Goal: Task Accomplishment & Management: Complete application form

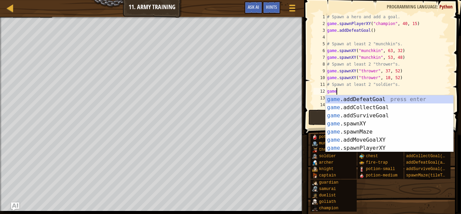
scroll to position [3, 1]
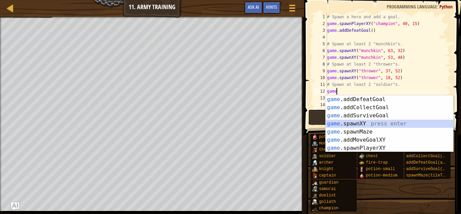
click at [368, 122] on div "game .addDefeatGoal press enter game .addCollectGoal press enter game .addSurvi…" at bounding box center [390, 131] width 128 height 73
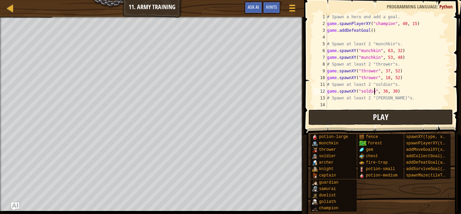
scroll to position [3, 7]
click at [389, 90] on div "# Spawn a hero and add a goal. game . spawnPlayerXY ( "champion" , 40 , 15 ) ga…" at bounding box center [388, 68] width 125 height 108
click at [397, 92] on div "# Spawn a hero and add a goal. game . spawnPlayerXY ( "champion" , 40 , 15 ) ga…" at bounding box center [388, 68] width 125 height 108
type textarea "game.spawnXY("soldier", 15, 51)"
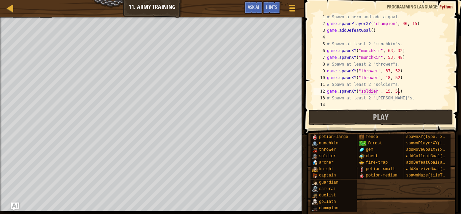
scroll to position [3, 10]
click at [405, 94] on div "# Spawn a hero and add a goal. game . spawnPlayerXY ( "champion" , 40 , 15 ) ga…" at bounding box center [388, 68] width 125 height 108
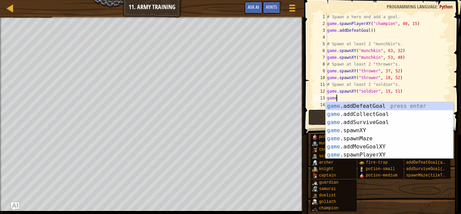
scroll to position [3, 1]
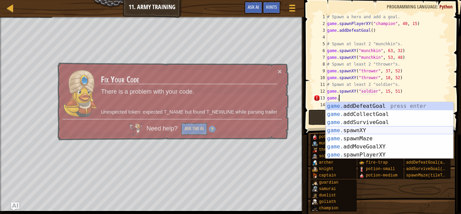
click at [375, 131] on div "game. addDefeatGoal press enter game. addCollectGoal press enter game. addSurvi…" at bounding box center [390, 138] width 128 height 73
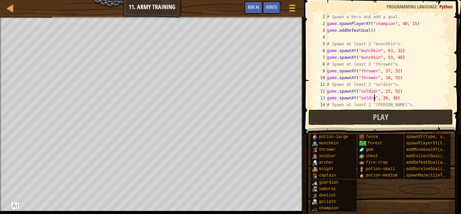
scroll to position [3, 7]
click at [389, 98] on div "# Spawn a hero and add a goal. game . spawnPlayerXY ( "champion" , 40 , 15 ) ga…" at bounding box center [388, 68] width 125 height 108
click at [397, 97] on div "# Spawn a hero and add a goal. game . spawnPlayerXY ( "champion" , 40 , 15 ) ga…" at bounding box center [388, 68] width 125 height 108
type textarea "game.spawnXY("soldier", 63, 55)"
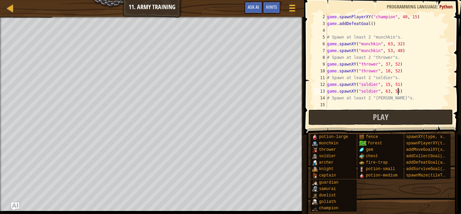
scroll to position [7, 0]
click at [336, 105] on div "game . spawnPlayerXY ( "champion" , 40 , 15 ) game . addDefeatGoal ( ) # Spawn …" at bounding box center [388, 68] width 125 height 108
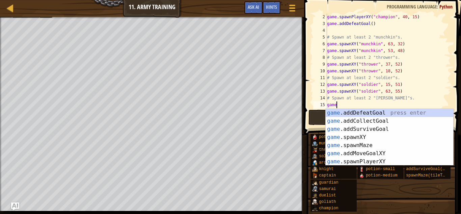
scroll to position [3, 1]
click at [356, 136] on div "game .addDefeatGoal press enter game .addCollectGoal press enter game .addSurvi…" at bounding box center [390, 145] width 128 height 73
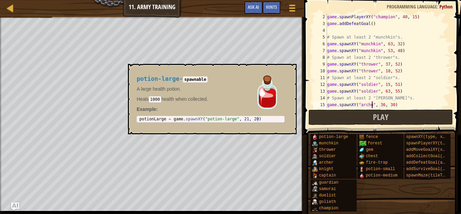
scroll to position [3, 7]
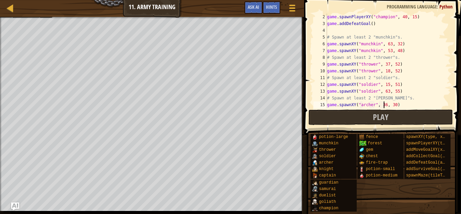
click at [385, 103] on div "game . spawnPlayerXY ( "champion" , 40 , 15 ) game . addDefeatGoal ( ) # Spawn …" at bounding box center [388, 68] width 125 height 108
click at [385, 104] on div "game . spawnPlayerXY ( "champion" , 40 , 15 ) game . addDefeatGoal ( ) # Spawn …" at bounding box center [388, 68] width 125 height 108
click at [396, 106] on div "game . spawnPlayerXY ( "champion" , 40 , 15 ) game . addDefeatGoal ( ) # Spawn …" at bounding box center [388, 68] width 125 height 108
type textarea "game.spawnXY("[PERSON_NAME]", 63, 48)"
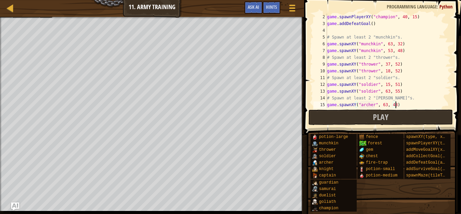
scroll to position [3, 10]
click at [402, 106] on div "game . spawnPlayerXY ( "champion" , 40 , 15 ) game . addDefeatGoal ( ) # Spawn …" at bounding box center [388, 68] width 125 height 108
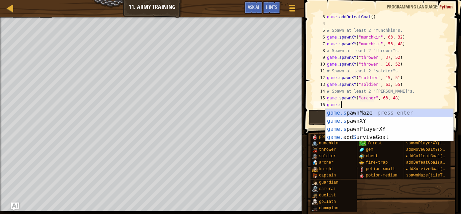
scroll to position [3, 2]
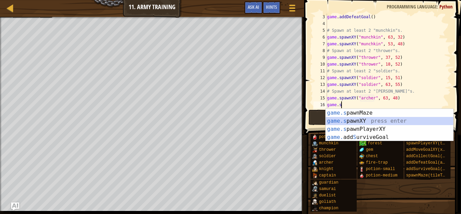
click at [405, 120] on div "game.s pawnMaze press enter game.s pawnXY press enter game.s pawnPlayerXY press…" at bounding box center [390, 133] width 128 height 49
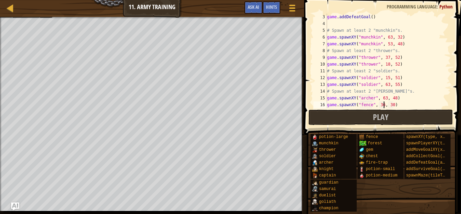
click at [383, 105] on div "game . addDefeatGoal ( ) # Spawn at least 2 "munchkin"s. game . spawnXY ( "munc…" at bounding box center [388, 68] width 125 height 108
click at [393, 106] on div "game . addDefeatGoal ( ) # Spawn at least 2 "munchkin"s. game . spawnXY ( "munc…" at bounding box center [388, 68] width 125 height 108
click at [372, 18] on div "game . addDefeatGoal ( ) # Spawn at least 2 "munchkin"s. game . spawnXY ( "munc…" at bounding box center [388, 68] width 125 height 108
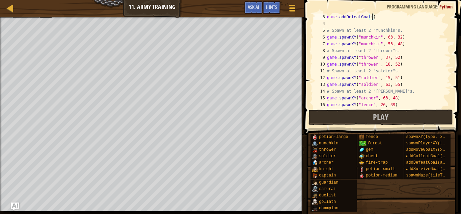
scroll to position [3, 7]
click at [395, 121] on button "Play" at bounding box center [381, 117] width 144 height 16
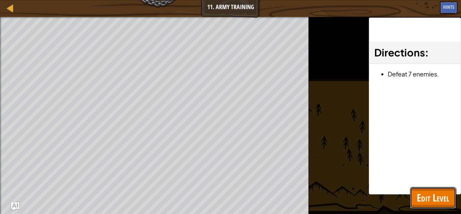
click at [427, 199] on span "Edit Level" at bounding box center [433, 197] width 32 height 14
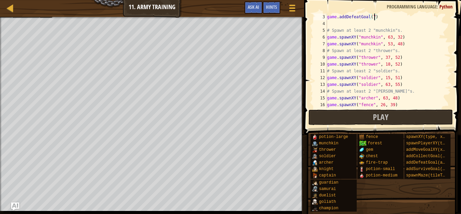
click at [375, 18] on div "game . addDefeatGoal ( 7 ) # Spawn at least 2 "munchkin"s. game . spawnXY ( "mu…" at bounding box center [388, 68] width 125 height 108
click at [373, 116] on span "Play" at bounding box center [381, 116] width 16 height 11
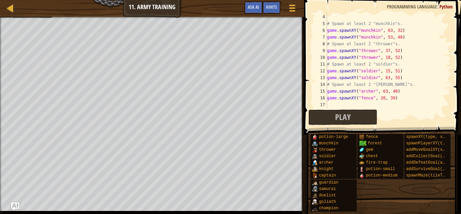
scroll to position [20, 0]
click at [266, 6] on span "Hints" at bounding box center [271, 7] width 11 height 6
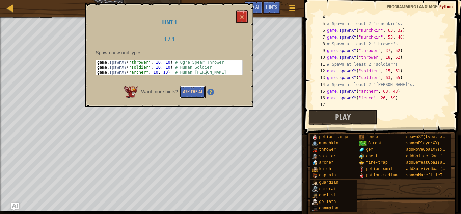
click at [203, 90] on button "Ask the AI" at bounding box center [193, 92] width 26 height 12
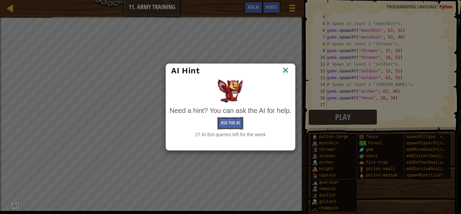
click at [224, 126] on button "Ask the AI" at bounding box center [230, 123] width 26 height 12
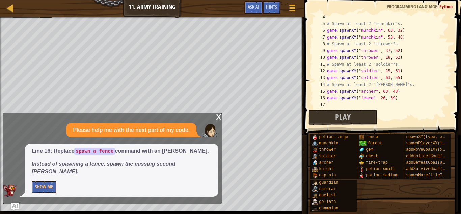
click at [371, 100] on div "# Spawn at least 2 "munchkin"s. game . spawnXY ( "munchkin" , 63 , 32 ) game . …" at bounding box center [388, 68] width 125 height 108
type textarea "game.spawnXY("[PERSON_NAME]", 26, 39)"
click at [367, 118] on button "Play" at bounding box center [343, 117] width 69 height 16
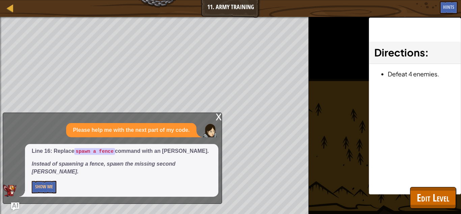
click at [217, 119] on div "x" at bounding box center [219, 116] width 6 height 7
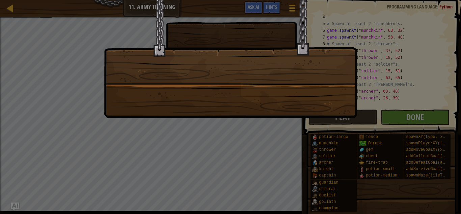
click at [432, 116] on div at bounding box center [230, 107] width 461 height 214
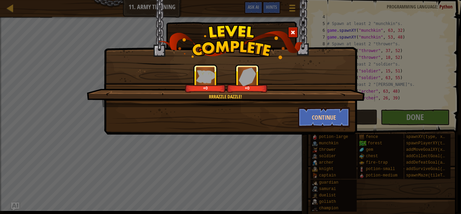
click at [427, 114] on div "Rrrazzle dazzle! +0 +0 Continue" at bounding box center [230, 107] width 461 height 214
click at [318, 118] on button "Continue" at bounding box center [324, 117] width 52 height 20
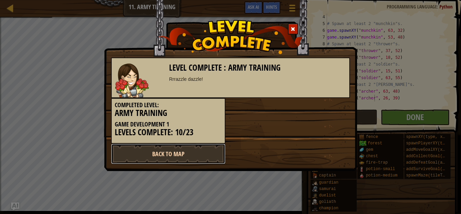
click at [197, 154] on link "Back to Map" at bounding box center [168, 153] width 114 height 20
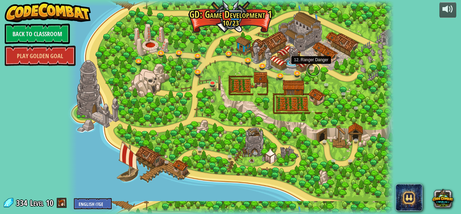
click at [311, 67] on link at bounding box center [314, 70] width 14 height 14
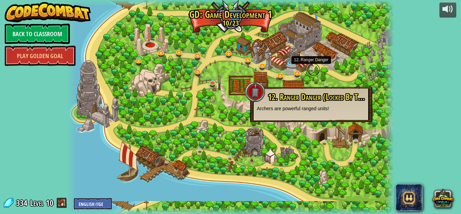
click at [312, 67] on link at bounding box center [314, 70] width 14 height 14
click at [298, 75] on link at bounding box center [299, 73] width 14 height 14
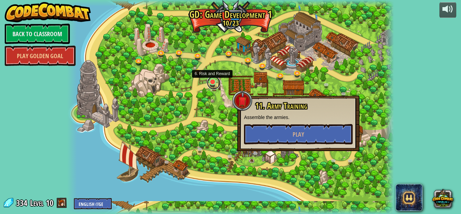
click at [211, 84] on link at bounding box center [214, 83] width 14 height 14
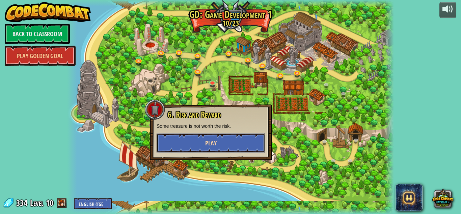
click at [215, 145] on span "Play" at bounding box center [210, 143] width 11 height 8
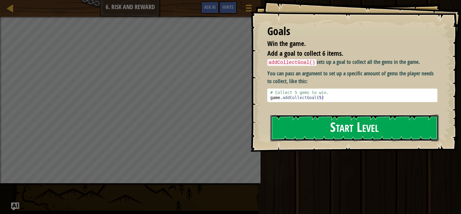
click at [358, 124] on button "Start Level" at bounding box center [354, 127] width 168 height 27
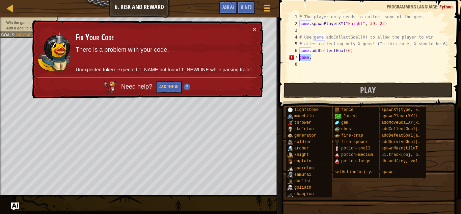
drag, startPoint x: 330, startPoint y: 58, endPoint x: 299, endPoint y: 58, distance: 31.1
click at [299, 58] on div "1 2 3 4 5 6 7 8 # The player only needs to collect some of the gems. game . spa…" at bounding box center [369, 48] width 164 height 68
type textarea "game."
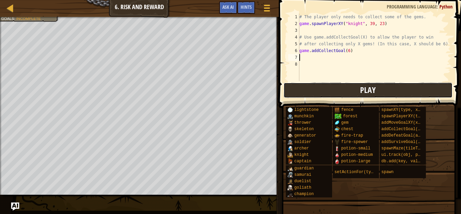
click at [360, 92] on button "Play" at bounding box center [368, 90] width 169 height 16
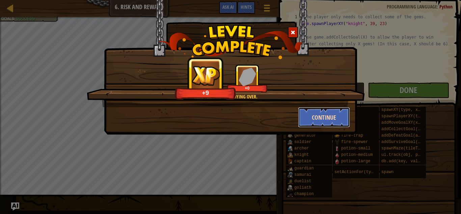
click at [325, 122] on button "Continue" at bounding box center [324, 117] width 52 height 20
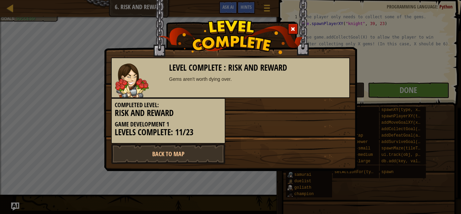
click at [392, 94] on div "Level Complete : Risk and Reward Gems aren't worth dying over. Completed Level:…" at bounding box center [230, 107] width 461 height 214
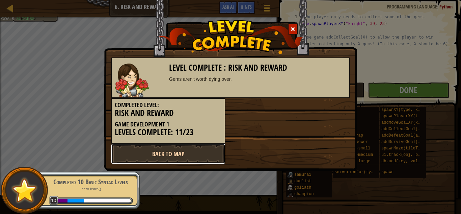
click at [200, 157] on link "Back to Map" at bounding box center [168, 153] width 114 height 20
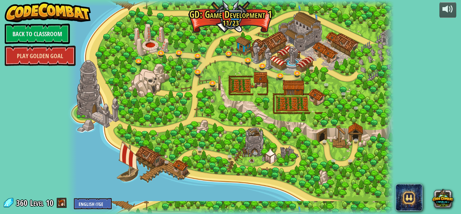
click at [53, 55] on link "Play Golden Goal" at bounding box center [40, 56] width 71 height 20
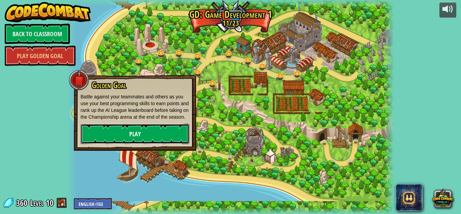
click at [162, 144] on link "Play" at bounding box center [135, 134] width 109 height 20
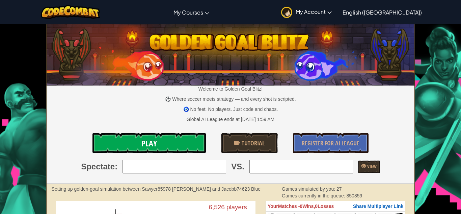
click at [170, 143] on link "Play" at bounding box center [148, 143] width 113 height 20
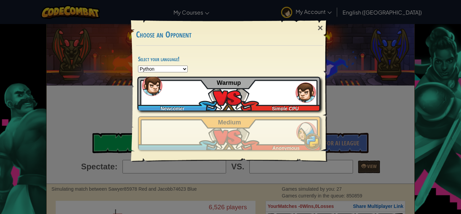
click at [220, 103] on div "Newcomer Simple CPU Warmup" at bounding box center [228, 94] width 183 height 34
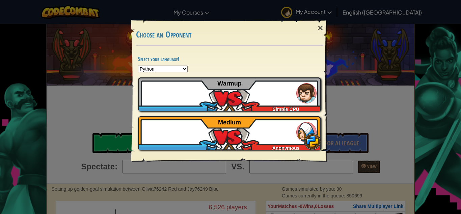
click at [320, 26] on div "×" at bounding box center [321, 28] width 16 height 20
click at [340, 13] on div "× Choose an Opponent Select your language! Python JavaScript CoffeeScript Lua C…" at bounding box center [230, 107] width 461 height 214
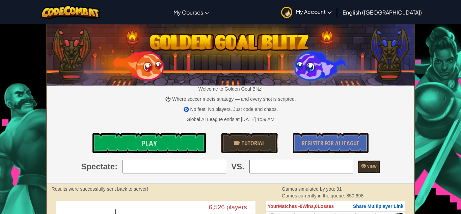
click at [332, 13] on span "My Account" at bounding box center [314, 11] width 36 height 7
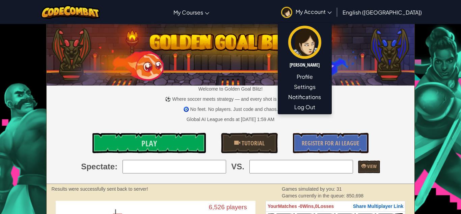
click at [292, 12] on img at bounding box center [286, 12] width 11 height 11
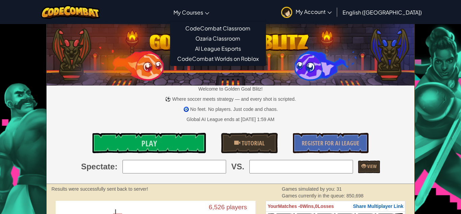
click at [203, 9] on span "My Courses" at bounding box center [189, 12] width 30 height 7
click at [203, 11] on span "My Courses" at bounding box center [189, 12] width 30 height 7
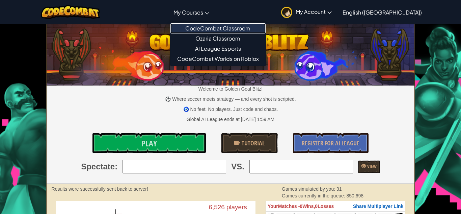
click at [229, 30] on link "CodeCombat Classroom" at bounding box center [217, 28] width 95 height 10
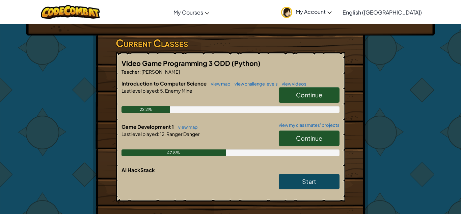
scroll to position [104, 0]
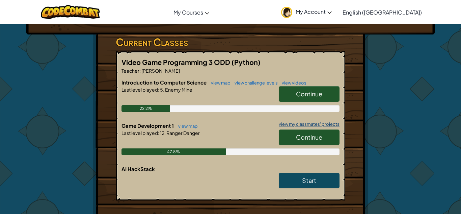
click at [298, 122] on link "view my classmates' projects" at bounding box center [307, 124] width 64 height 4
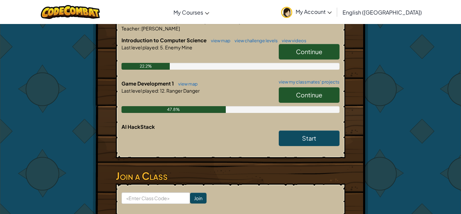
scroll to position [149, 0]
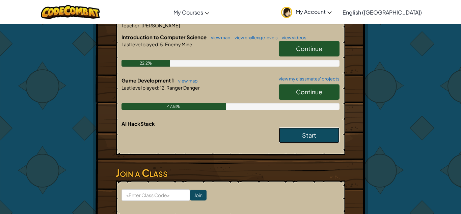
click at [326, 137] on link "Start" at bounding box center [309, 135] width 61 height 16
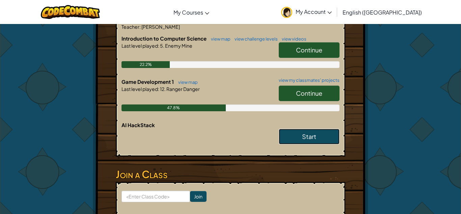
scroll to position [155, 0]
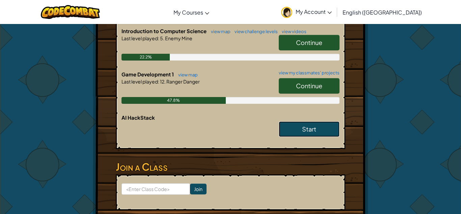
click at [318, 129] on link "Start" at bounding box center [309, 129] width 61 height 16
